Goal: Task Accomplishment & Management: Manage account settings

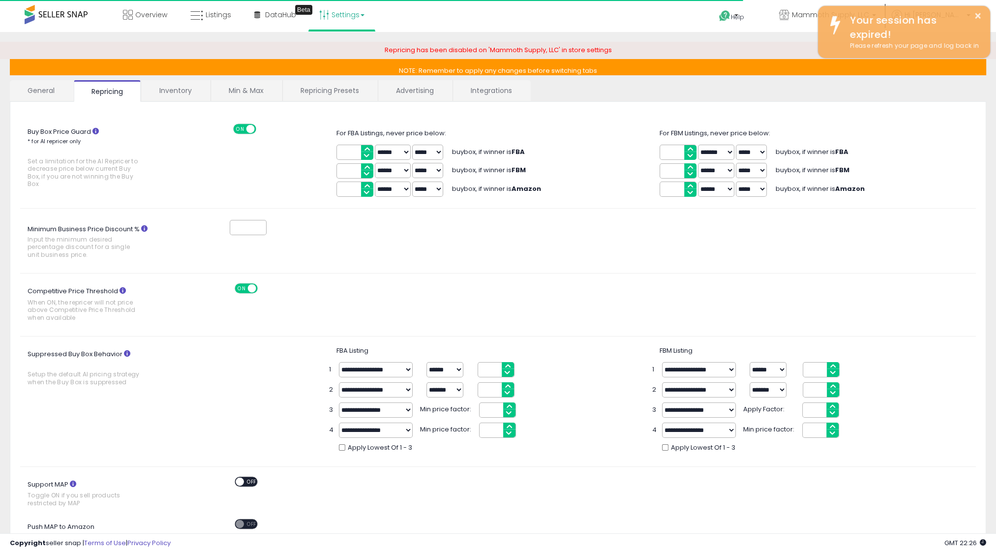
click at [319, 93] on link "Repricing Presets" at bounding box center [330, 90] width 94 height 21
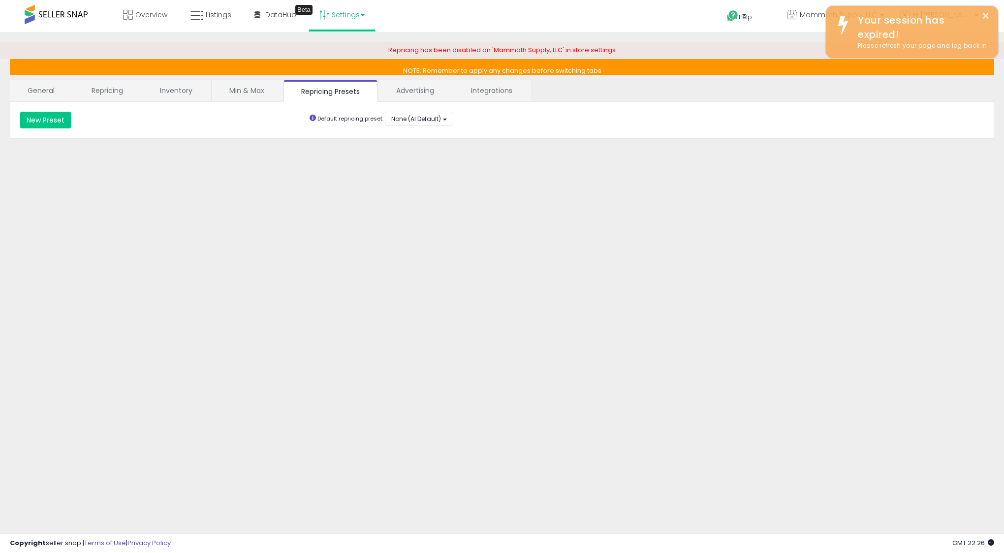
click at [417, 91] on link "Advertising" at bounding box center [414, 90] width 73 height 21
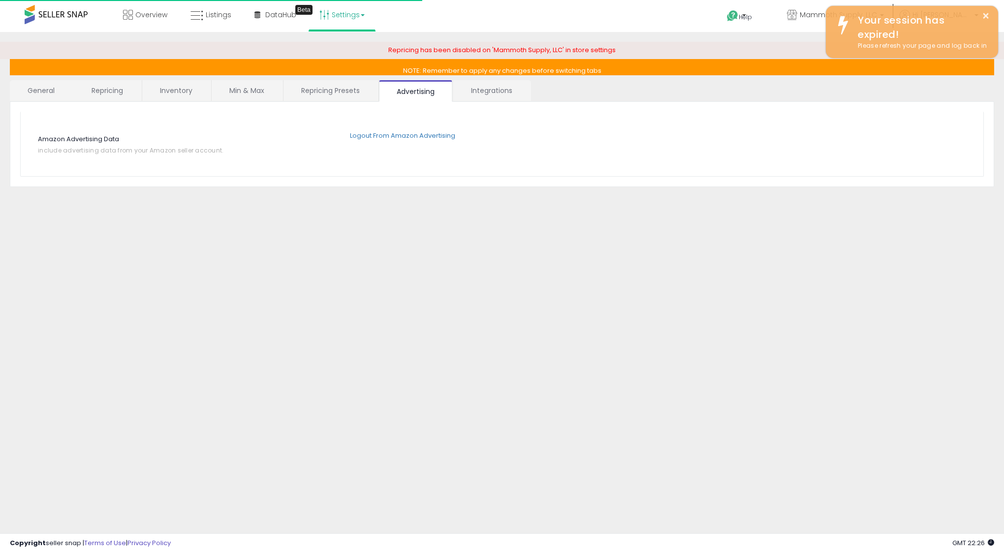
click at [266, 79] on div "**********" at bounding box center [502, 123] width 984 height 128
click at [253, 86] on link "Min & Max" at bounding box center [247, 90] width 70 height 21
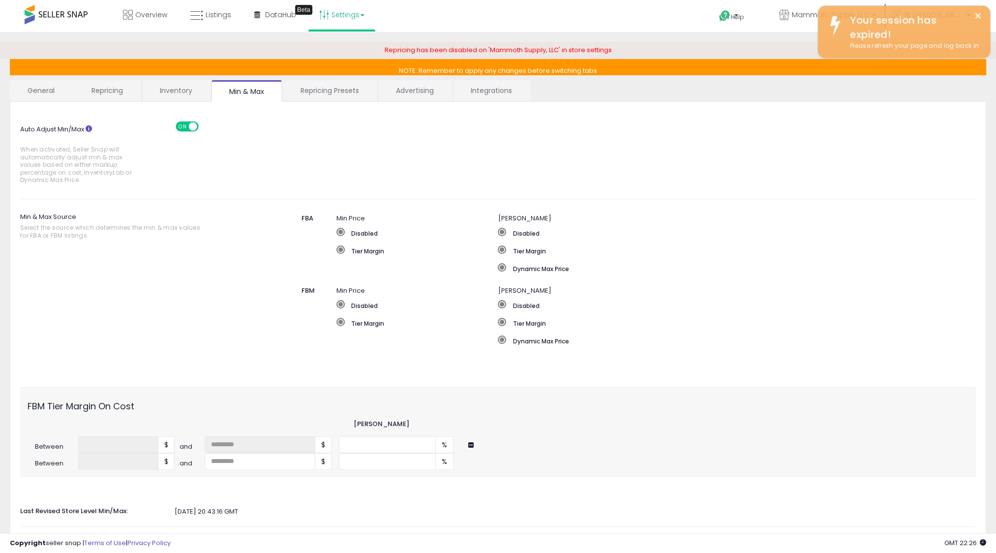
click at [180, 92] on link "Inventory" at bounding box center [176, 90] width 68 height 21
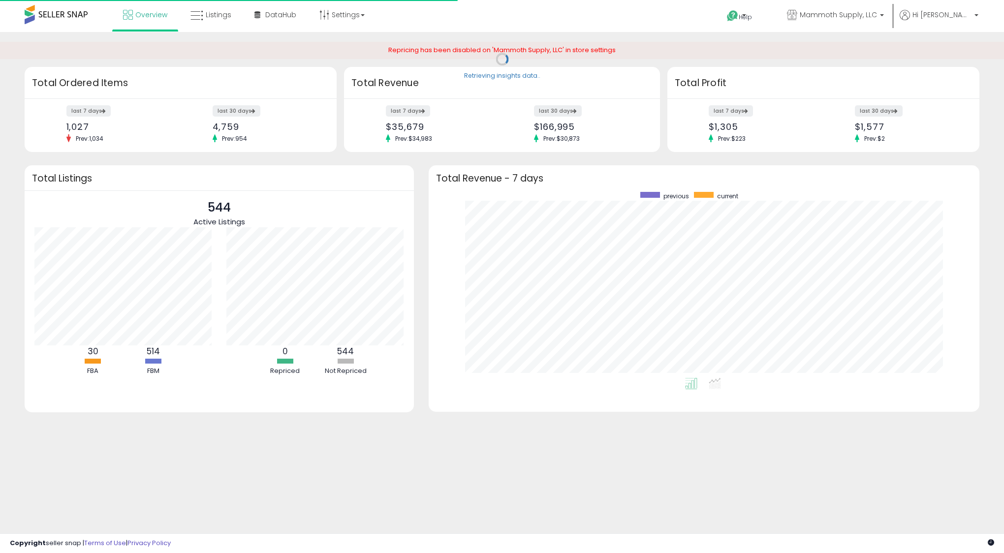
scroll to position [186, 531]
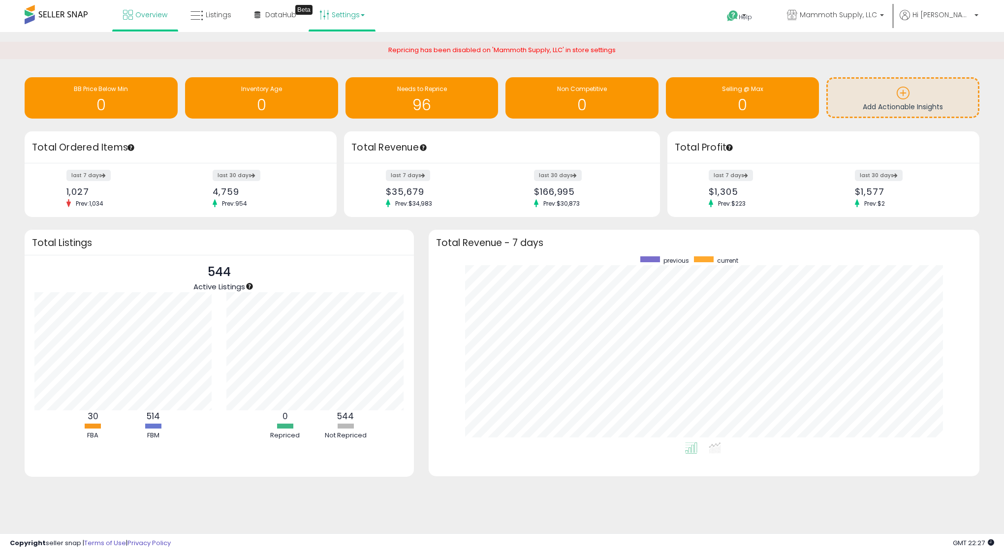
click at [368, 18] on link "Settings" at bounding box center [342, 15] width 60 height 30
drag, startPoint x: 215, startPoint y: 60, endPoint x: 211, endPoint y: 36, distance: 23.9
click at [214, 59] on div "Repricing has been disabled on 'Mammoth Supply, LLC' in store settings" at bounding box center [502, 54] width 1019 height 25
click at [210, 13] on span "Listings" at bounding box center [219, 15] width 26 height 10
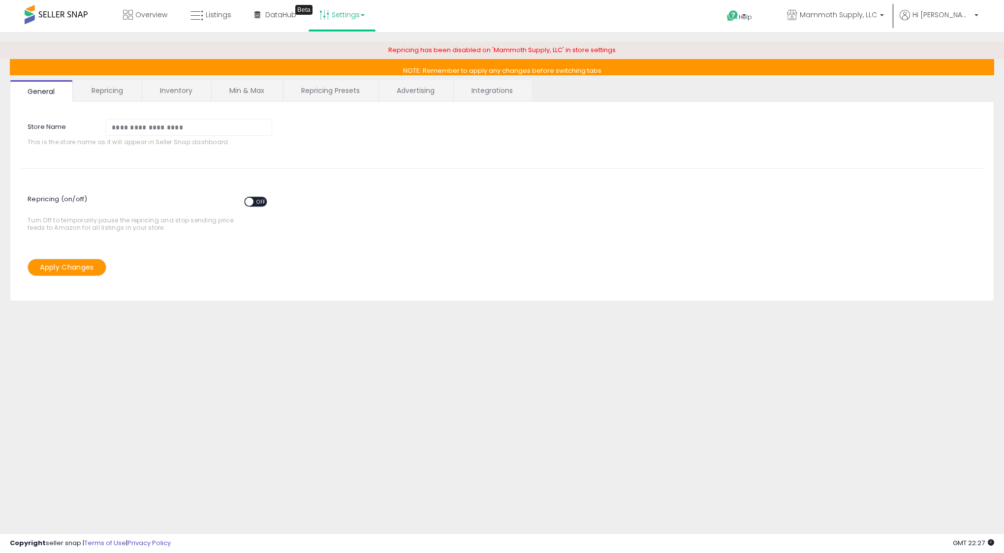
click at [114, 93] on link "Repricing" at bounding box center [107, 90] width 67 height 21
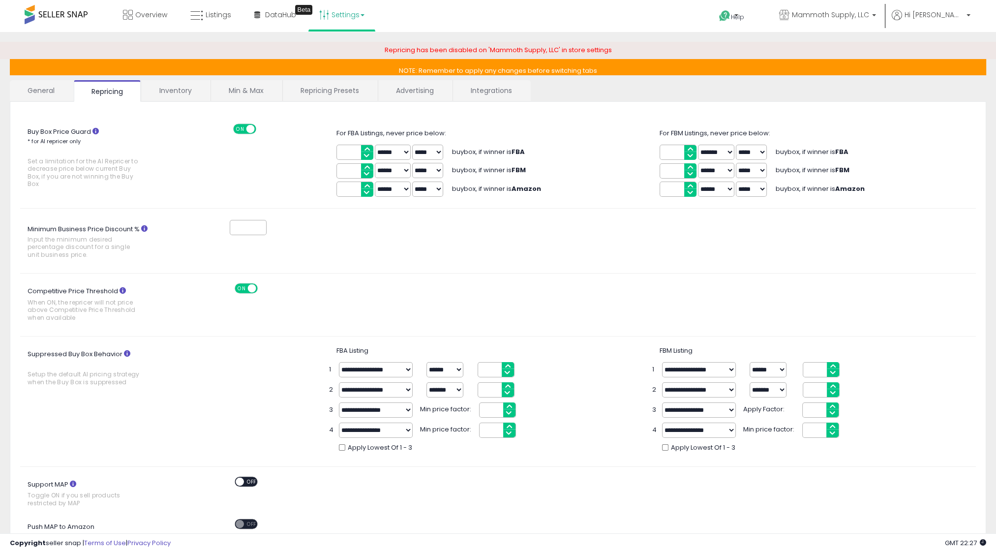
click at [168, 94] on link "Inventory" at bounding box center [176, 90] width 68 height 21
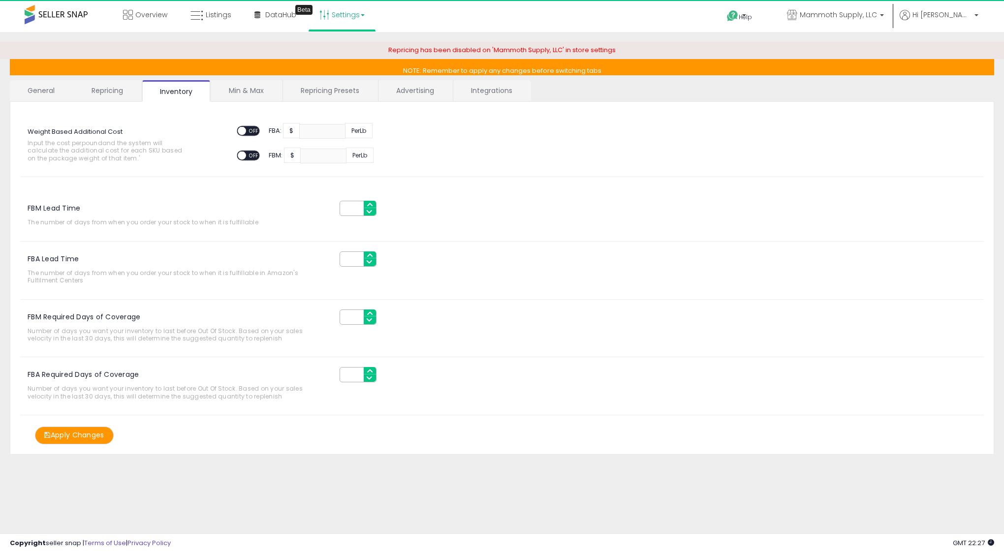
click at [256, 92] on link "Min & Max" at bounding box center [246, 90] width 70 height 21
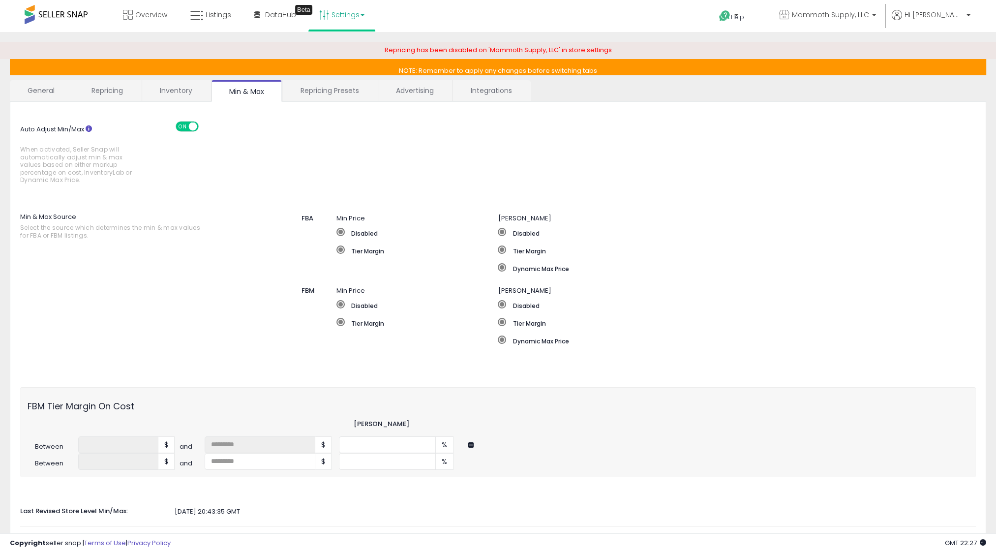
click at [315, 95] on link "Repricing Presets" at bounding box center [330, 90] width 94 height 21
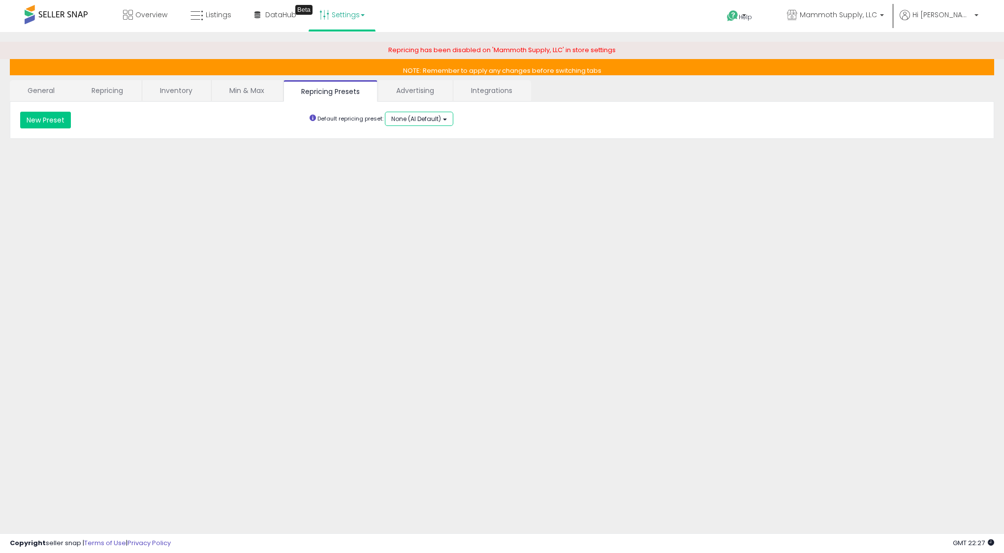
click at [429, 122] on span "None (AI Default)" at bounding box center [416, 119] width 50 height 8
click at [490, 128] on div "**********" at bounding box center [502, 120] width 984 height 37
click at [425, 92] on link "Advertising" at bounding box center [414, 90] width 73 height 21
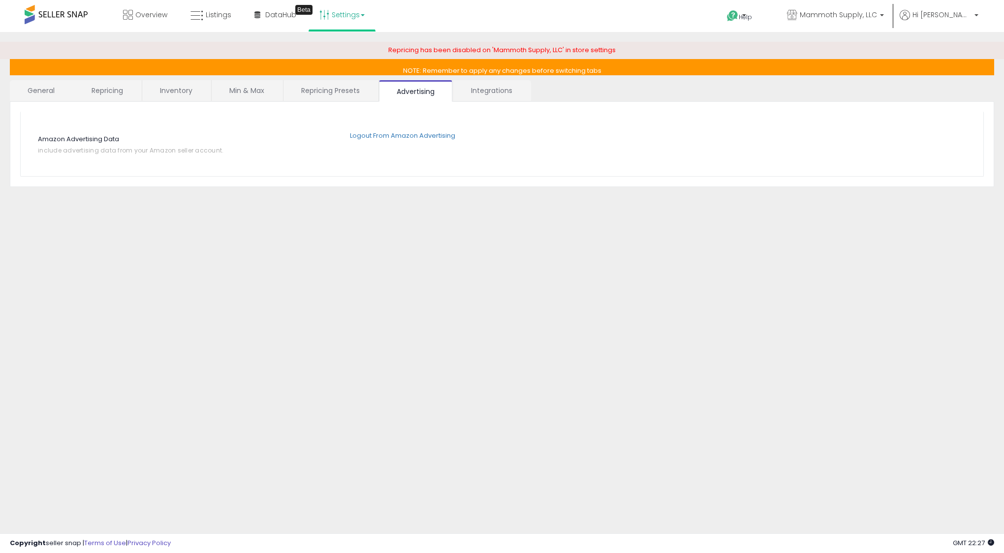
click at [473, 91] on link "Integrations" at bounding box center [491, 90] width 77 height 21
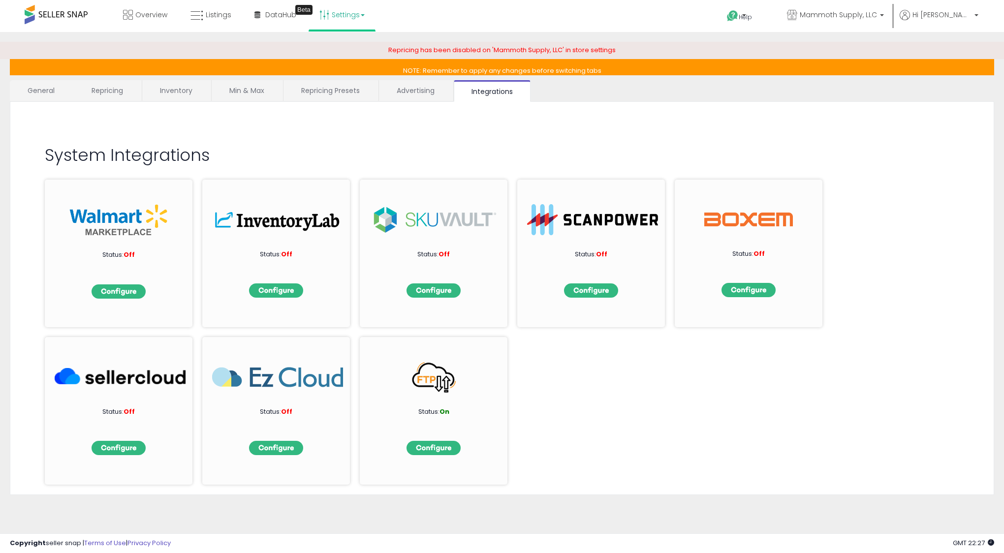
click at [340, 93] on link "Repricing Presets" at bounding box center [330, 90] width 94 height 21
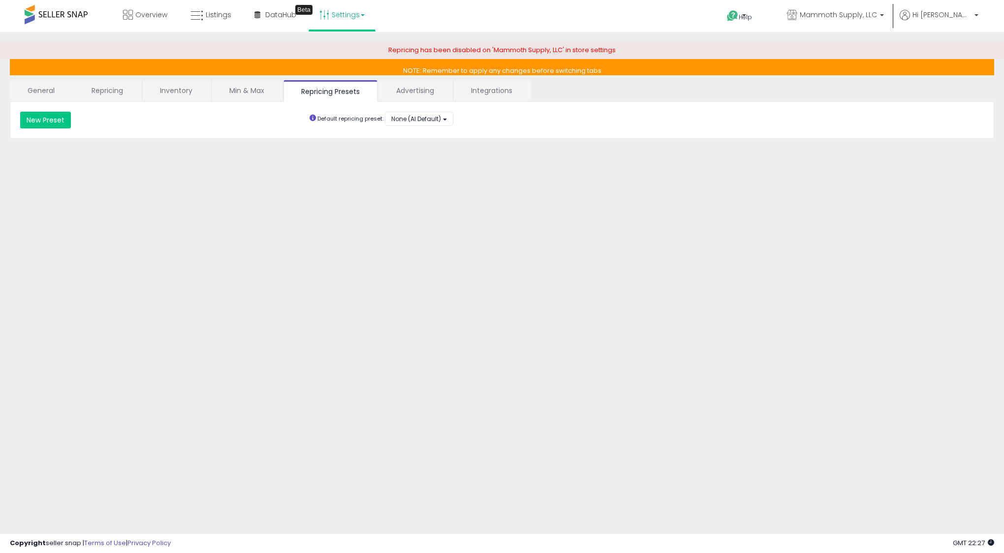
click at [244, 92] on link "Min & Max" at bounding box center [247, 90] width 70 height 21
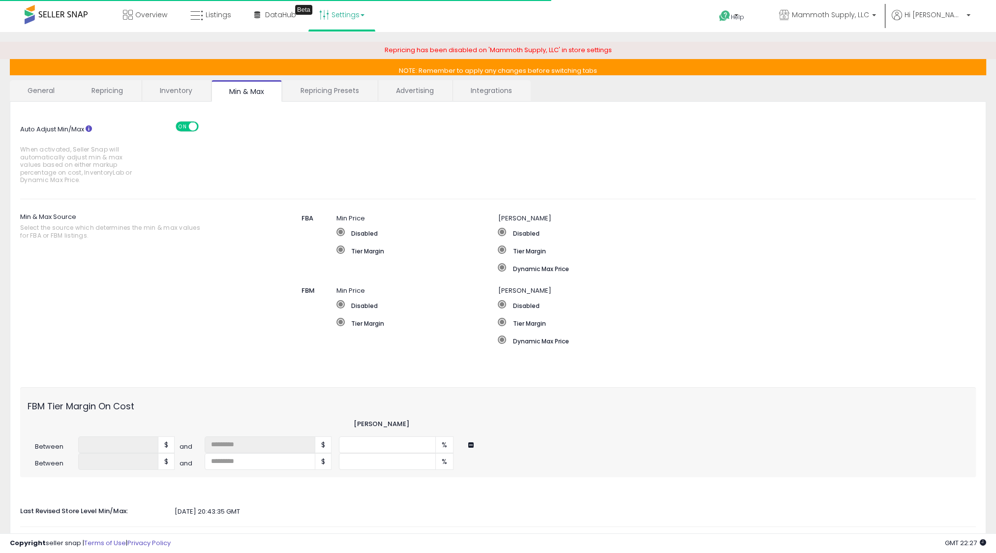
click at [350, 15] on link "Settings" at bounding box center [342, 15] width 60 height 30
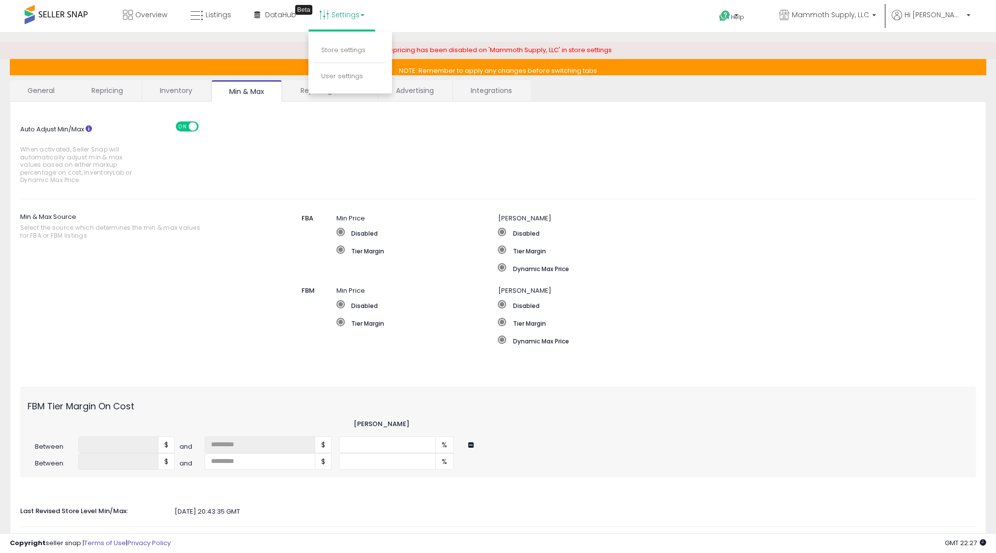
click at [433, 26] on div "Overview Listings Beta" at bounding box center [322, 21] width 659 height 42
click at [181, 91] on link "Inventory" at bounding box center [176, 90] width 68 height 21
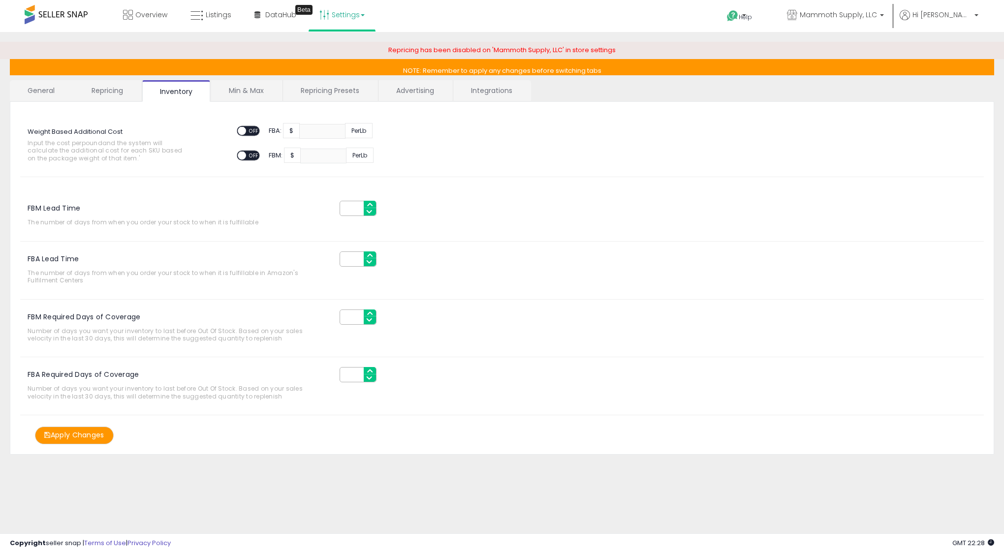
click at [103, 83] on link "Repricing" at bounding box center [107, 90] width 67 height 21
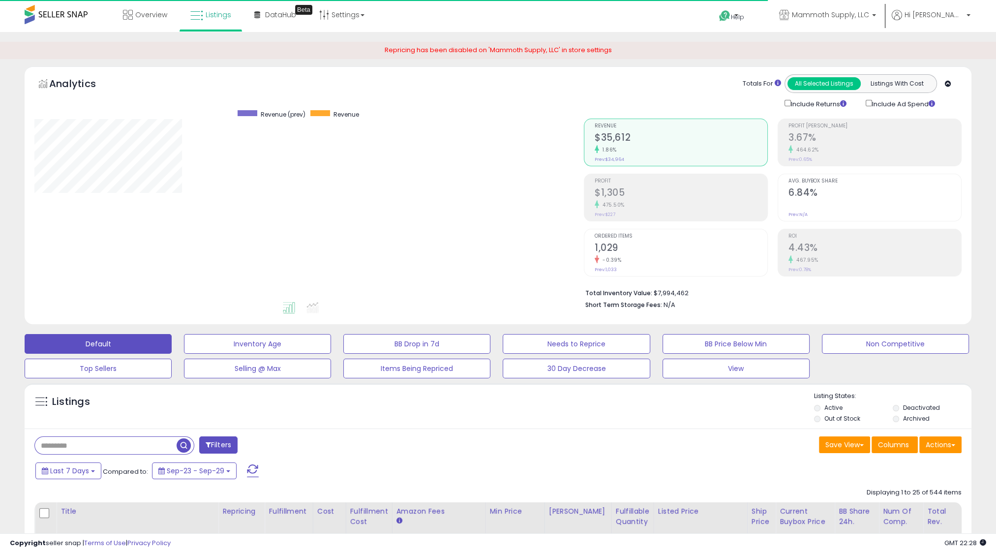
scroll to position [201, 549]
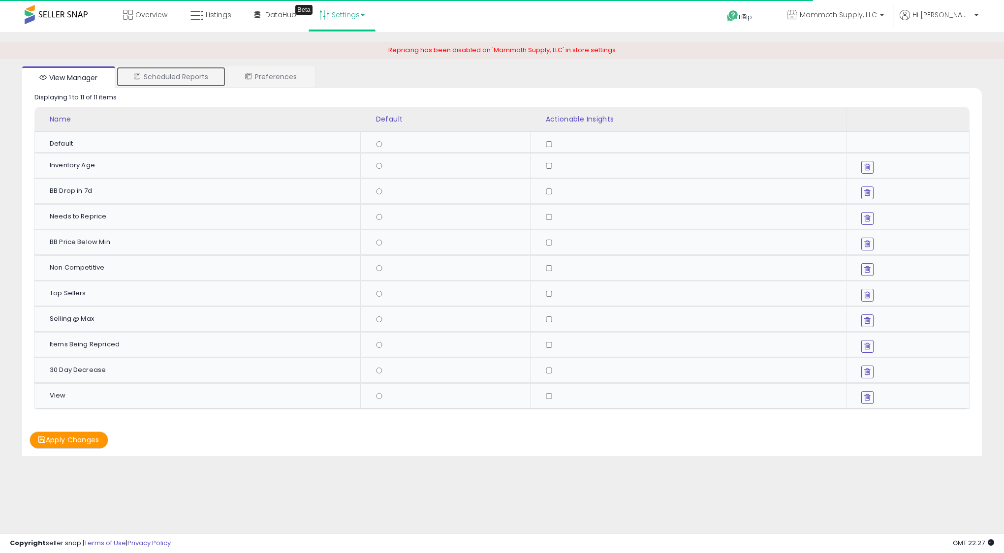
click at [189, 80] on link "Scheduled Reports" at bounding box center [171, 76] width 110 height 21
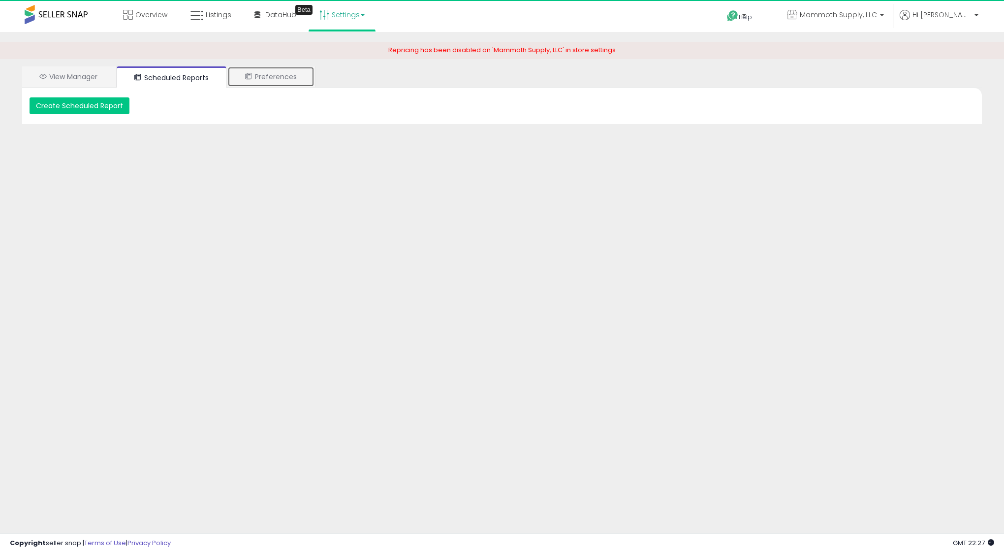
click at [272, 79] on link "Preferences" at bounding box center [270, 76] width 87 height 21
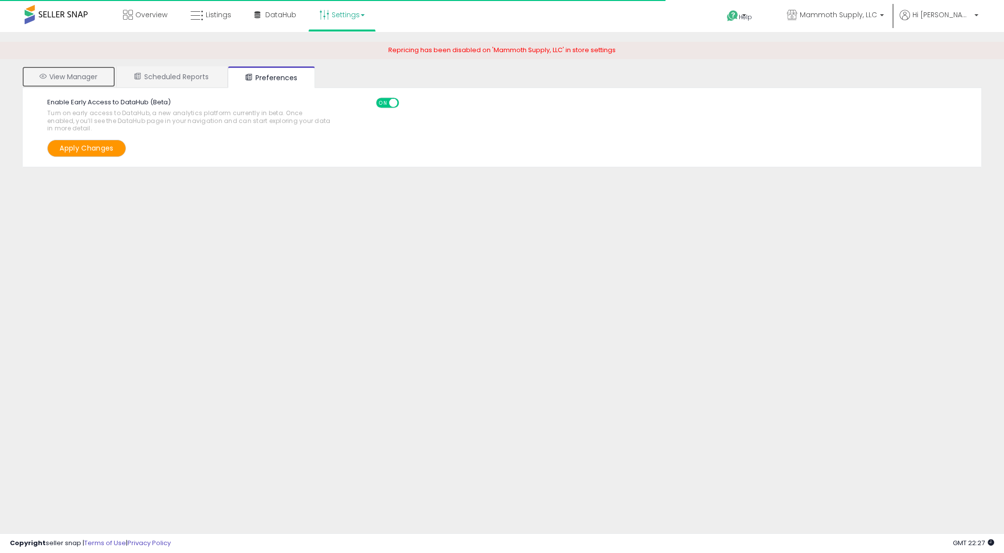
click at [69, 72] on link "View Manager" at bounding box center [68, 76] width 93 height 21
